Goal: Information Seeking & Learning: Learn about a topic

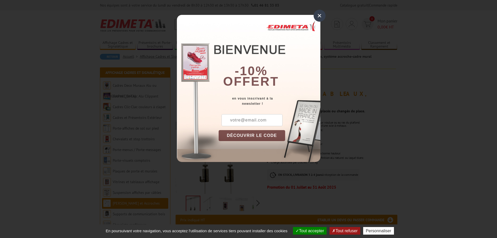
click at [317, 15] on div "×" at bounding box center [320, 16] width 12 height 12
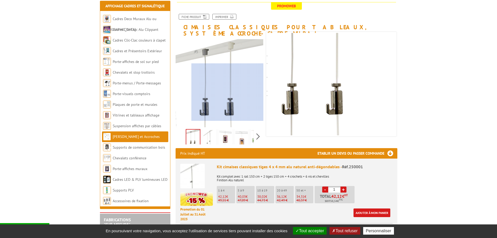
scroll to position [78, 0]
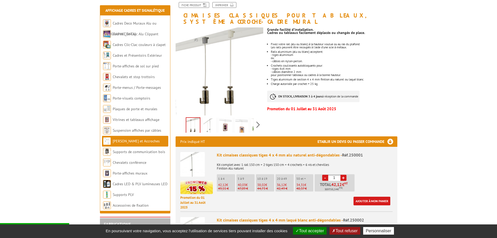
click at [224, 119] on img at bounding box center [225, 126] width 13 height 16
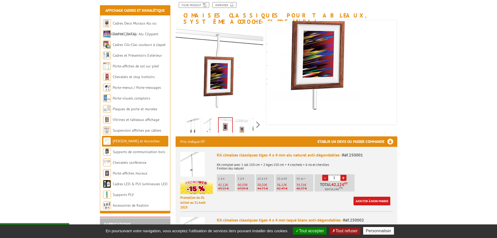
click at [207, 124] on img at bounding box center [209, 126] width 13 height 16
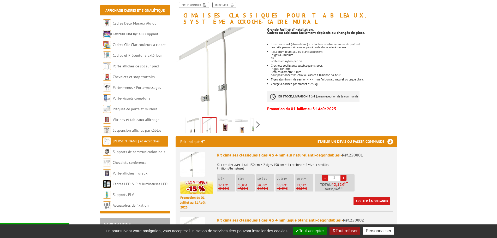
click at [194, 121] on img at bounding box center [193, 126] width 13 height 16
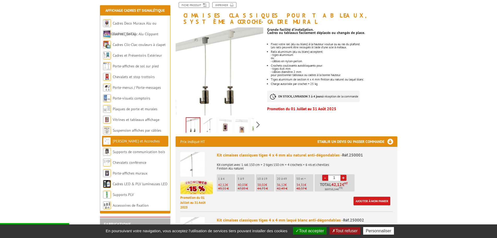
click at [253, 123] on img at bounding box center [258, 126] width 13 height 16
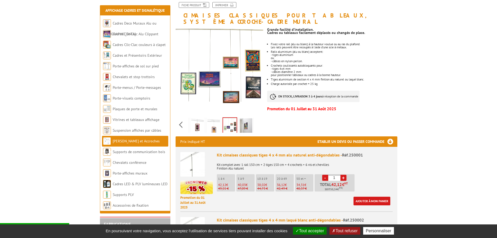
click at [249, 121] on img at bounding box center [246, 126] width 13 height 16
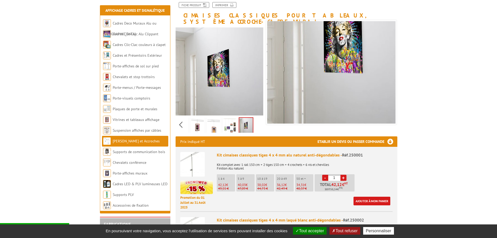
click at [207, 125] on link at bounding box center [213, 126] width 15 height 18
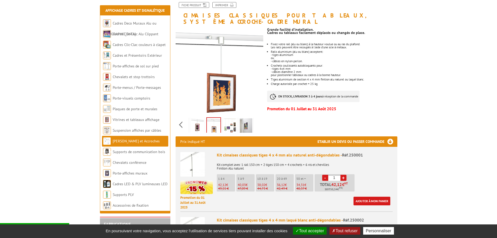
click at [192, 119] on img at bounding box center [197, 126] width 13 height 16
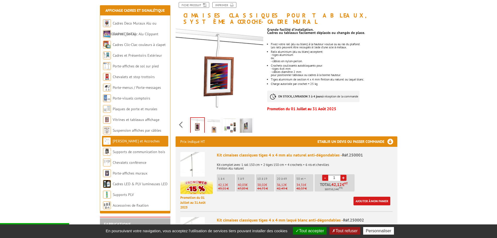
click at [184, 120] on div "Previous Next" at bounding box center [220, 124] width 88 height 18
click at [180, 120] on div "Previous Next" at bounding box center [220, 124] width 88 height 18
click at [195, 118] on img at bounding box center [193, 126] width 13 height 16
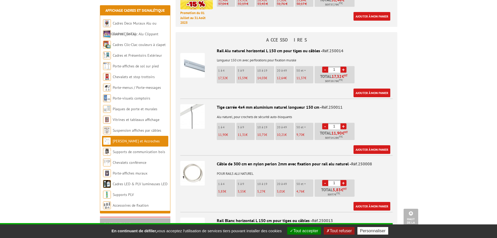
scroll to position [496, 0]
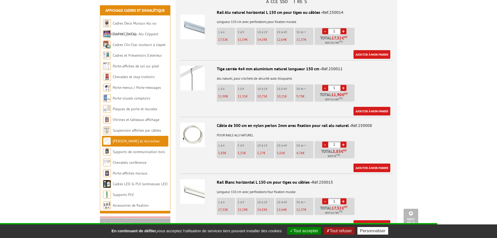
click at [192, 76] on img at bounding box center [192, 78] width 25 height 25
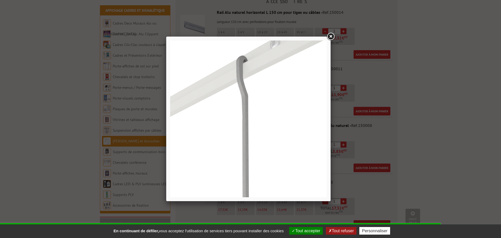
click at [463, 101] on div at bounding box center [250, 119] width 501 height 238
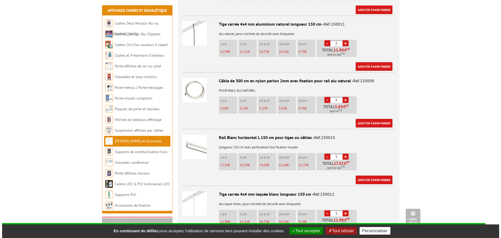
scroll to position [548, 0]
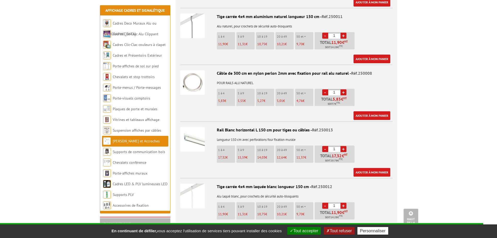
click at [191, 81] on img at bounding box center [192, 82] width 25 height 25
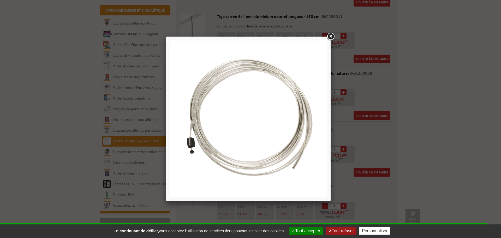
click at [333, 36] on link at bounding box center [330, 36] width 9 height 9
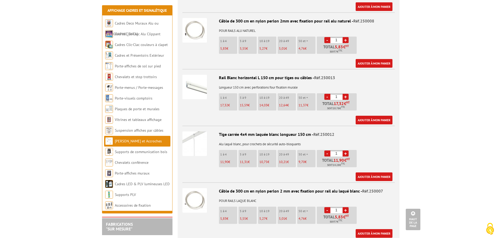
scroll to position [0, 0]
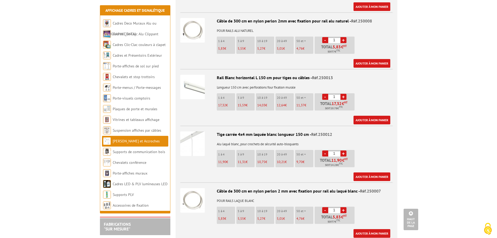
click at [191, 134] on img at bounding box center [192, 143] width 25 height 25
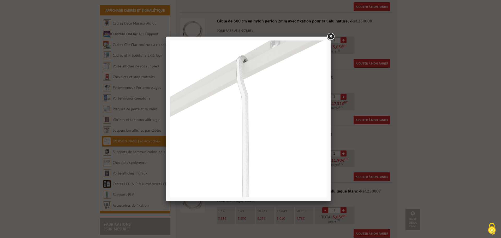
click at [331, 35] on link at bounding box center [330, 36] width 9 height 9
